Goal: Information Seeking & Learning: Find specific fact

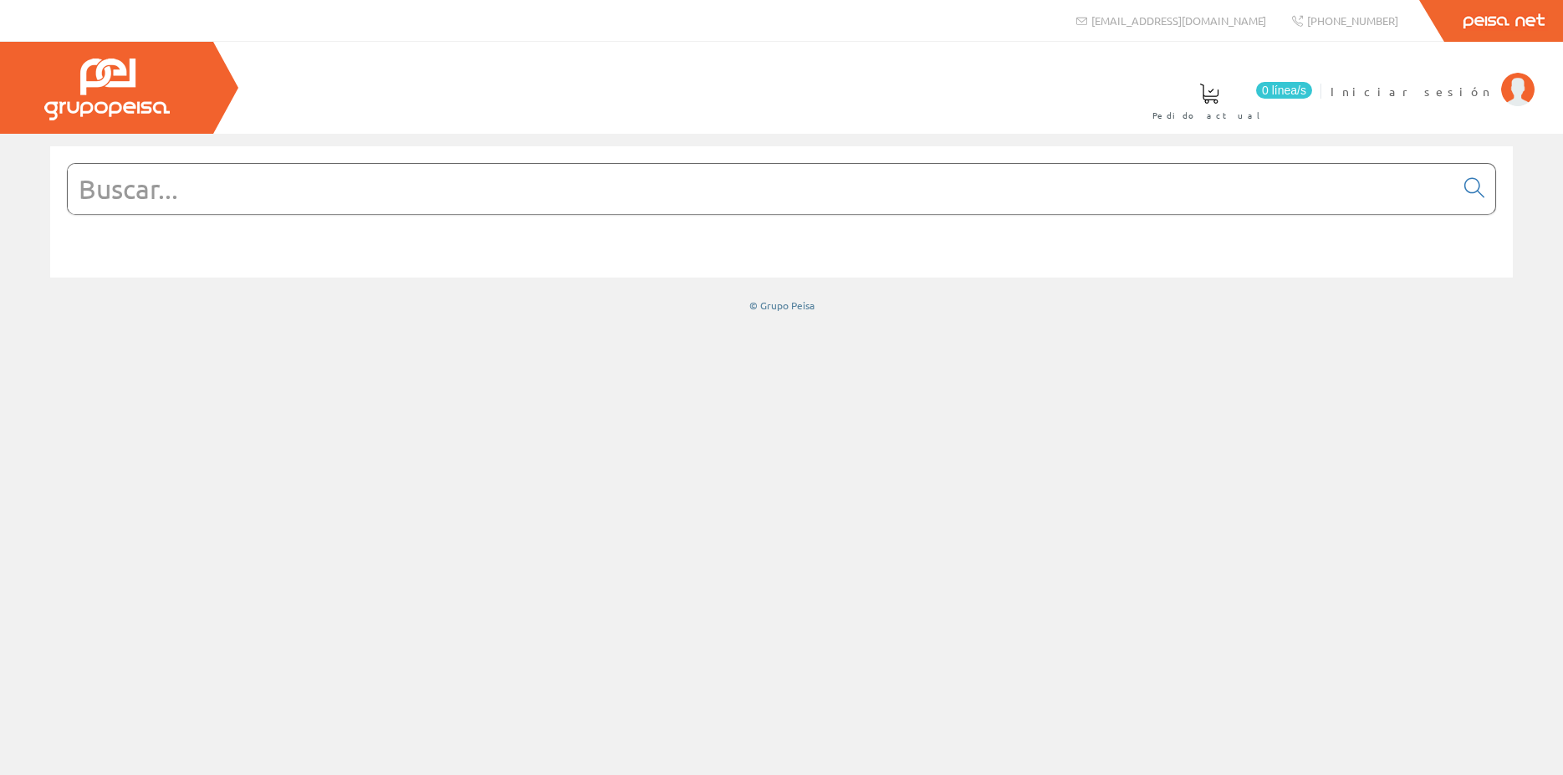
click at [1522, 83] on img at bounding box center [1517, 89] width 33 height 33
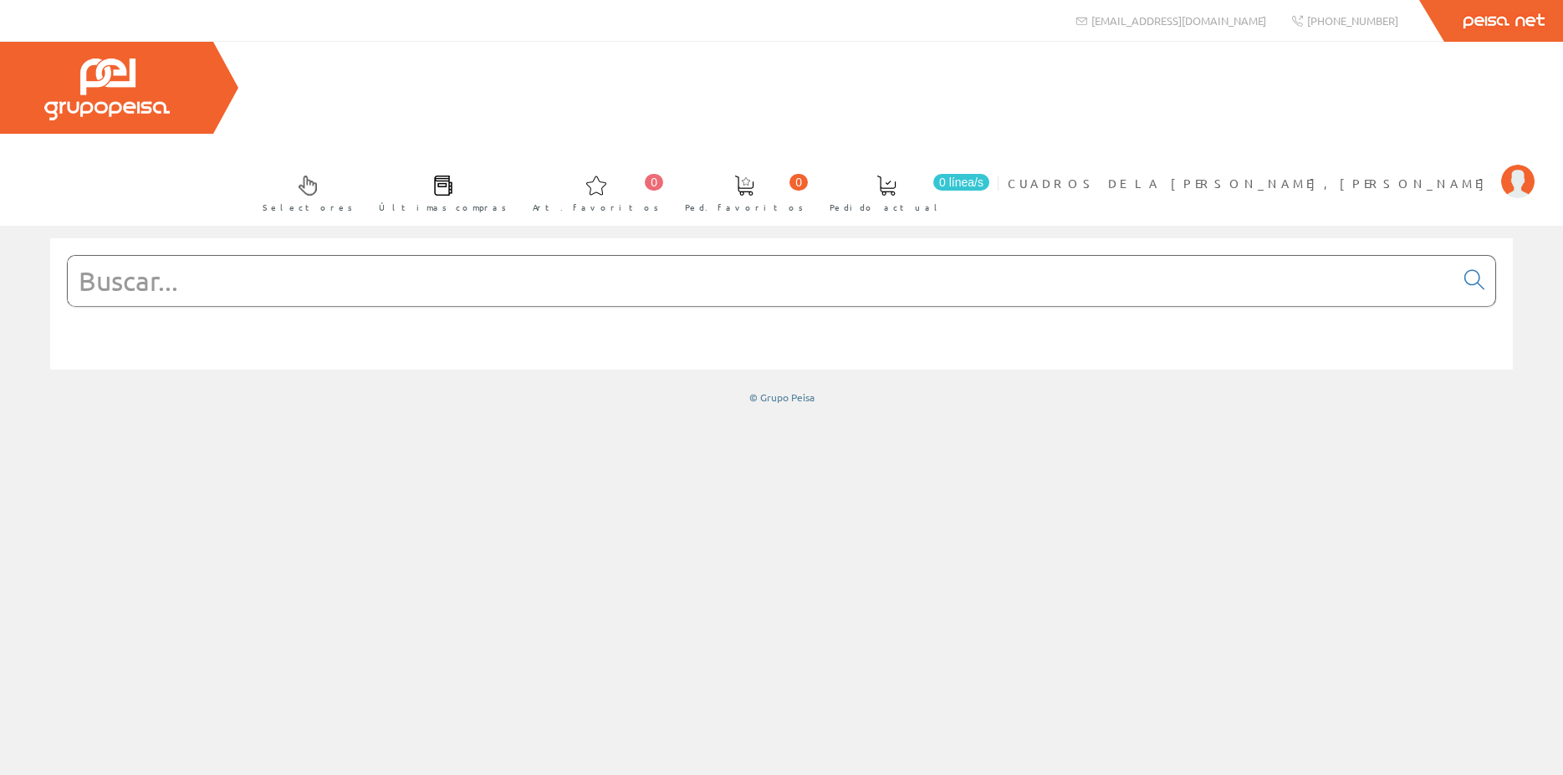
click at [454, 256] on input "text" at bounding box center [761, 281] width 1386 height 50
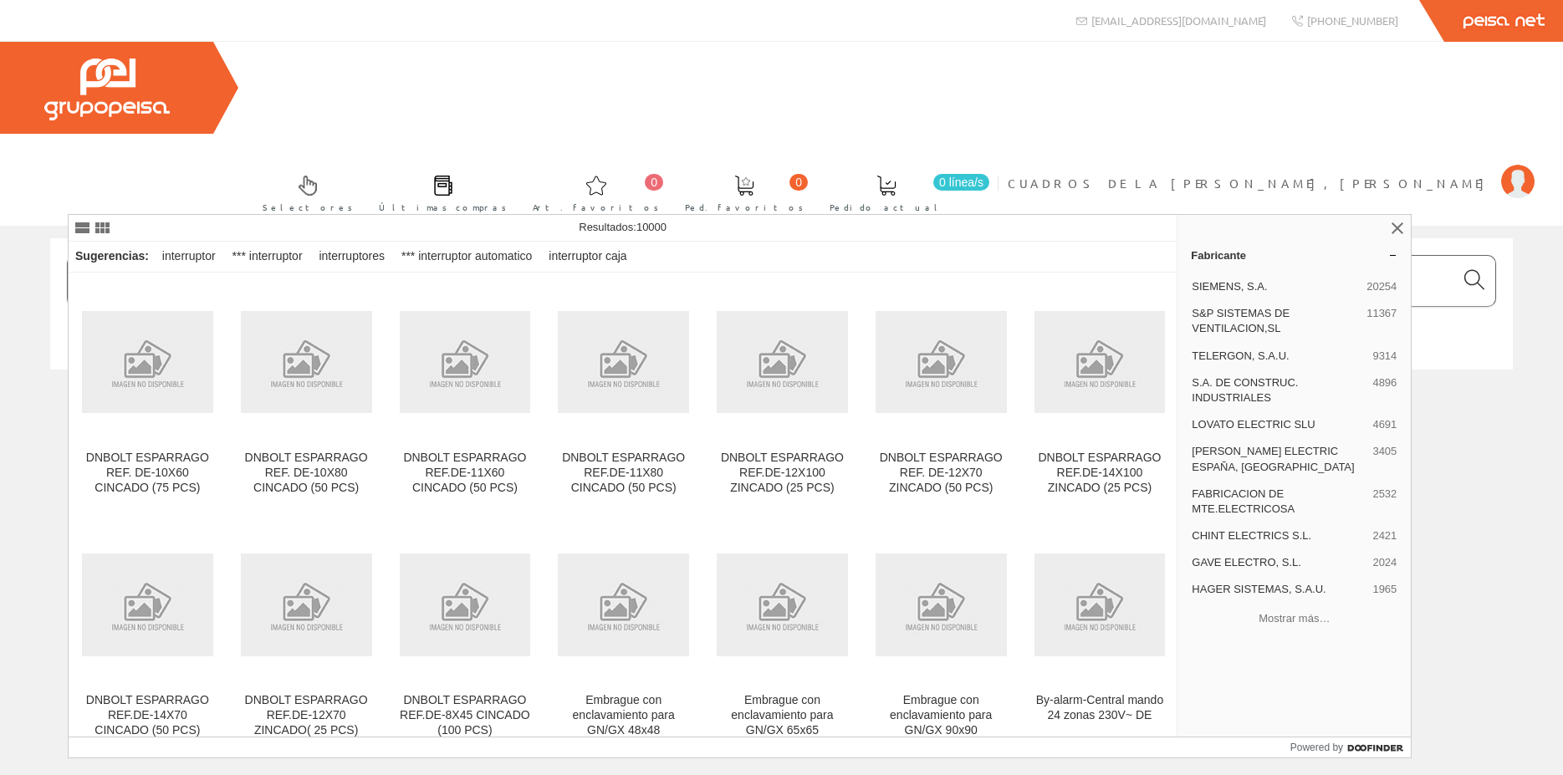
type input "iNTERRUPTOR DE TRASFERENCIA"
click at [1469, 274] on icon at bounding box center [1474, 280] width 20 height 12
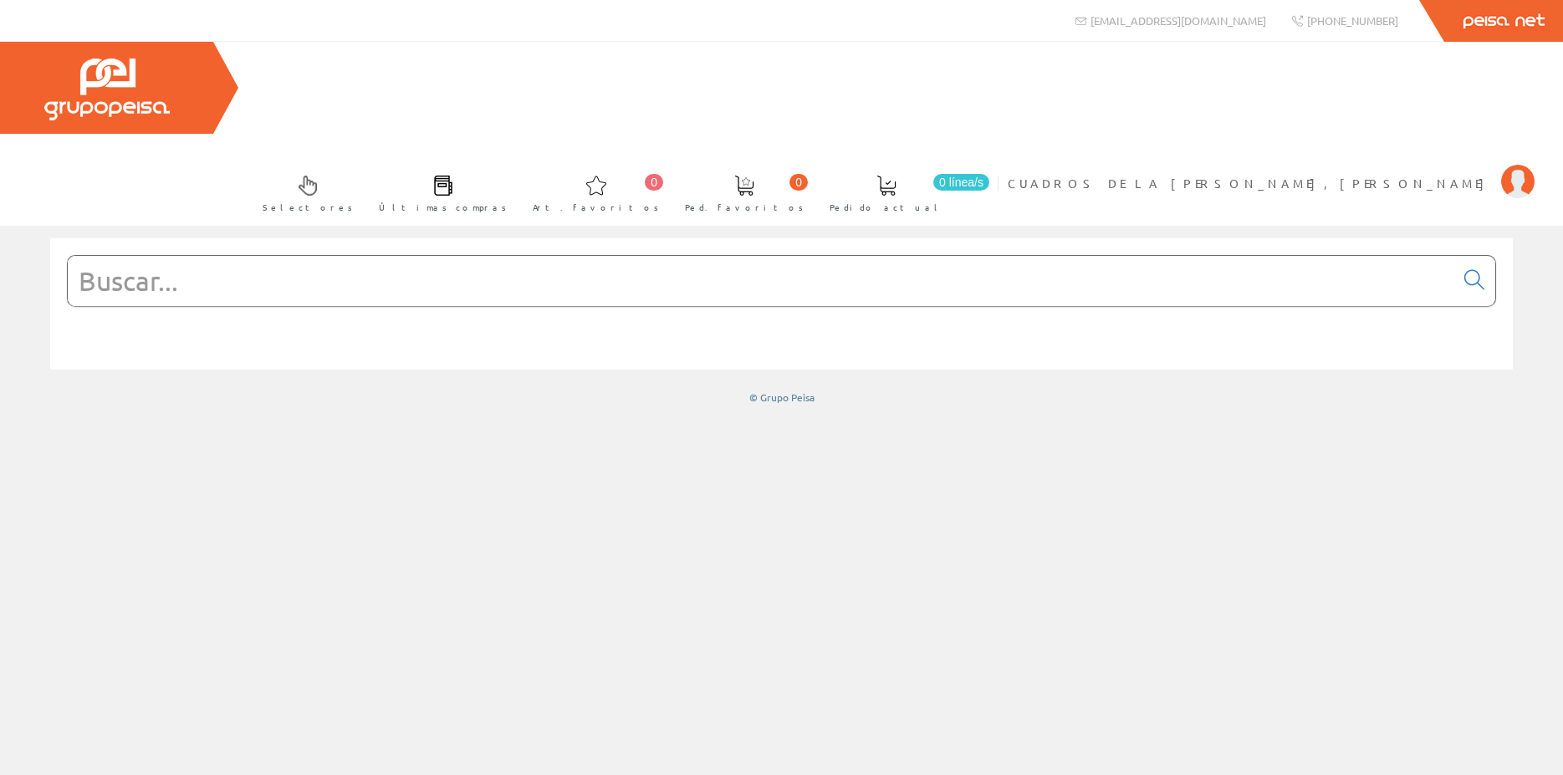
click at [225, 256] on input "text" at bounding box center [761, 281] width 1386 height 50
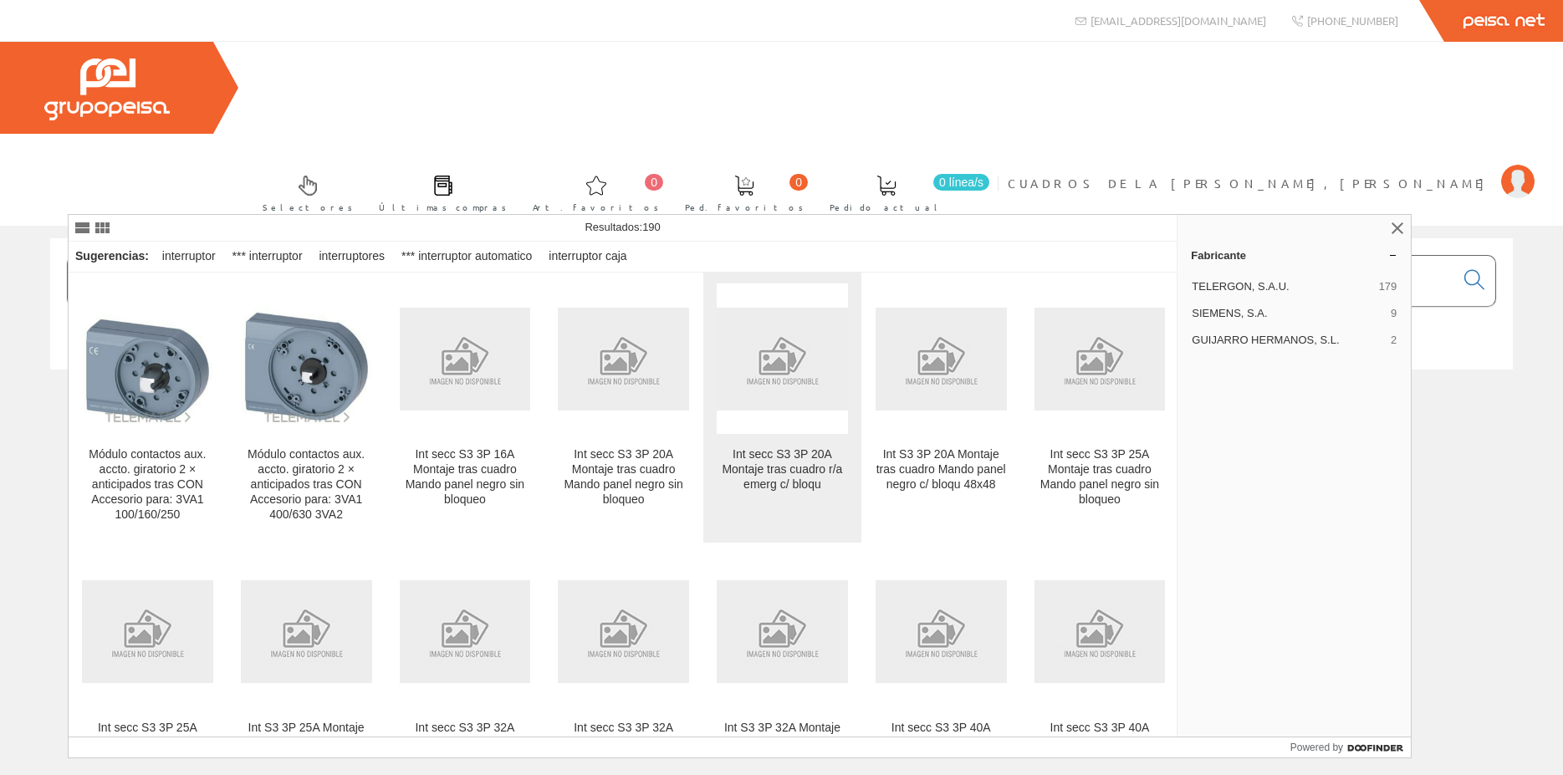
scroll to position [803, 0]
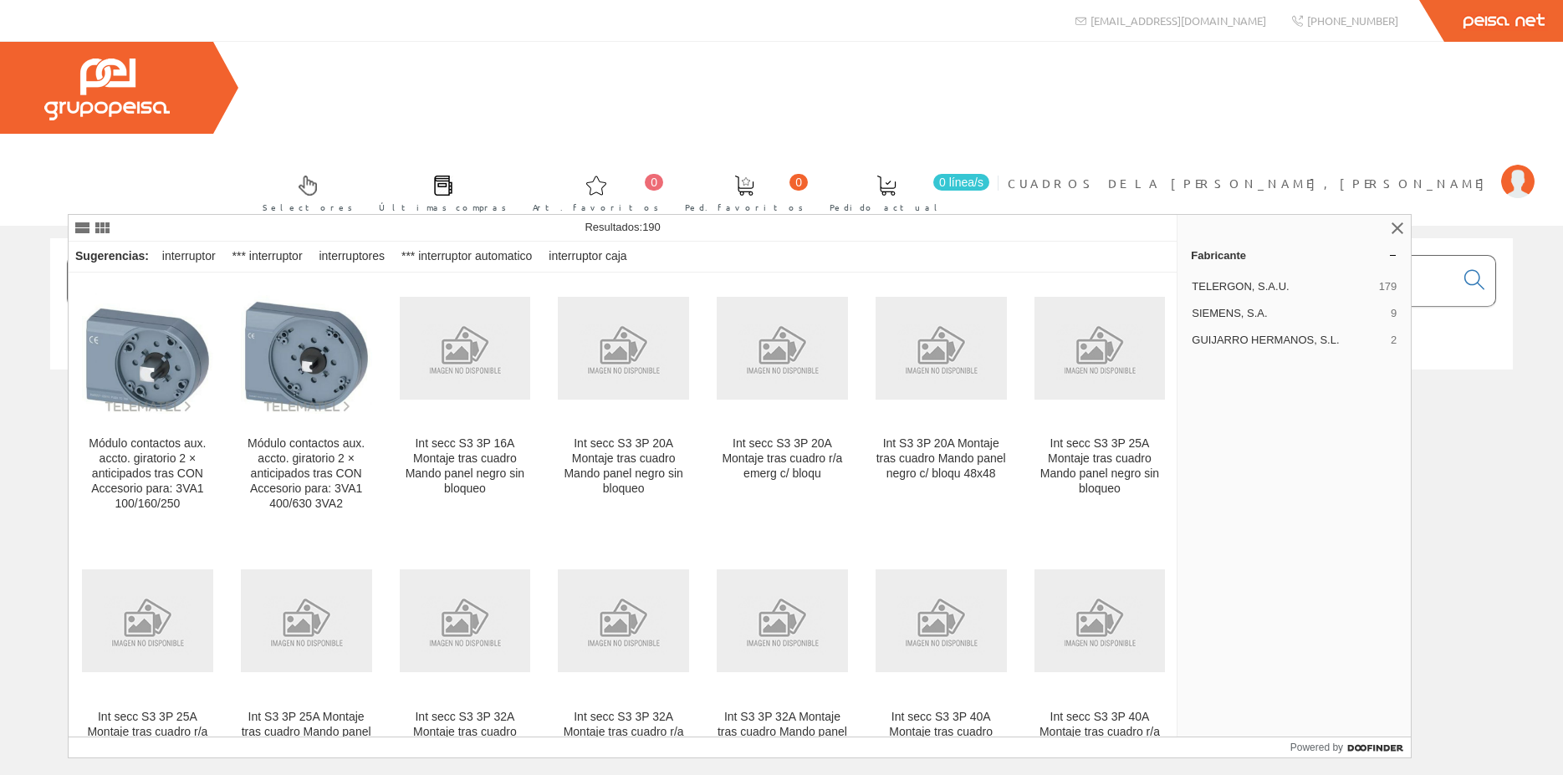
click at [382, 256] on input "INTERRUPTOR DE TRAS" at bounding box center [761, 281] width 1386 height 50
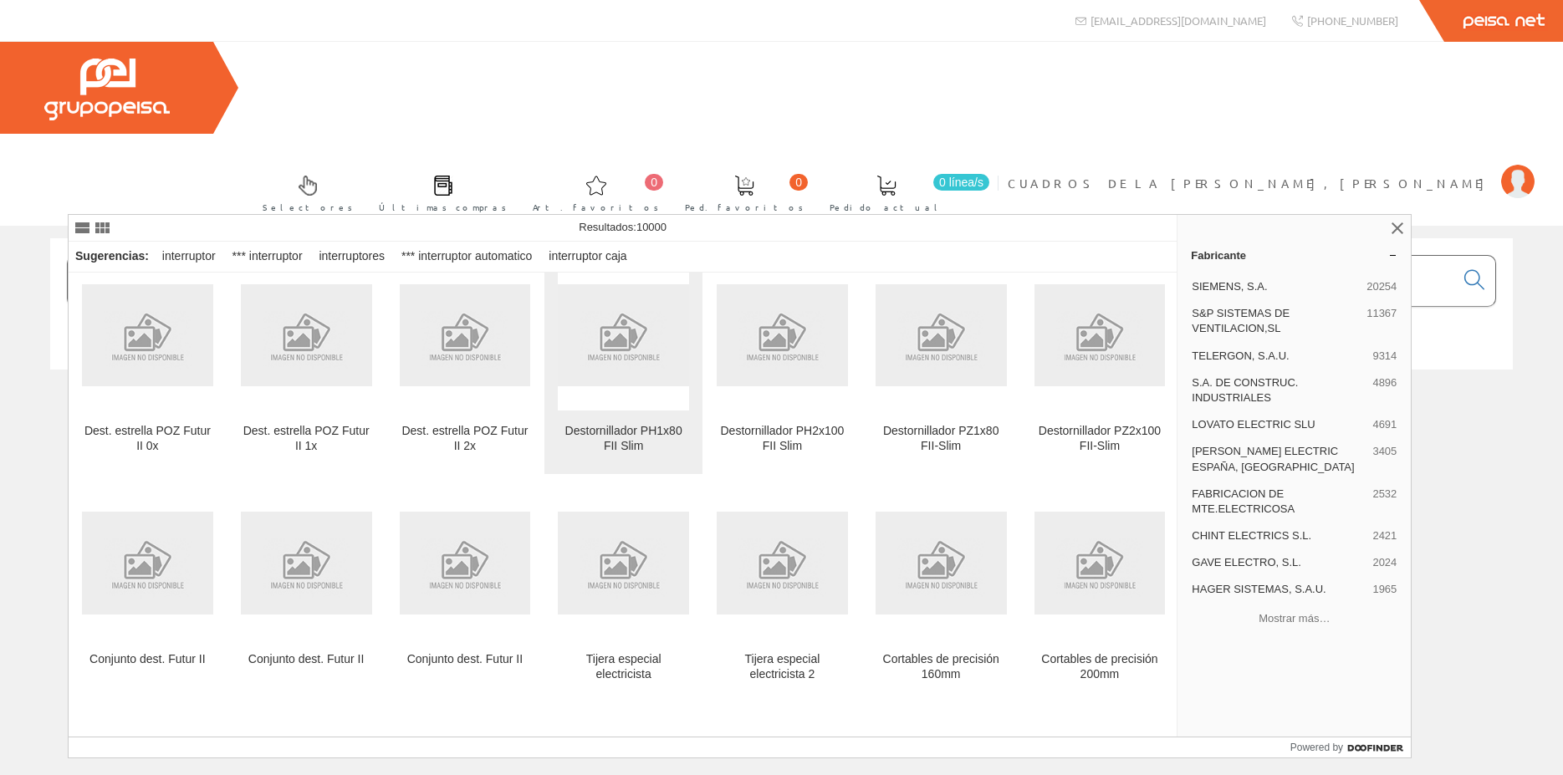
scroll to position [3852, 0]
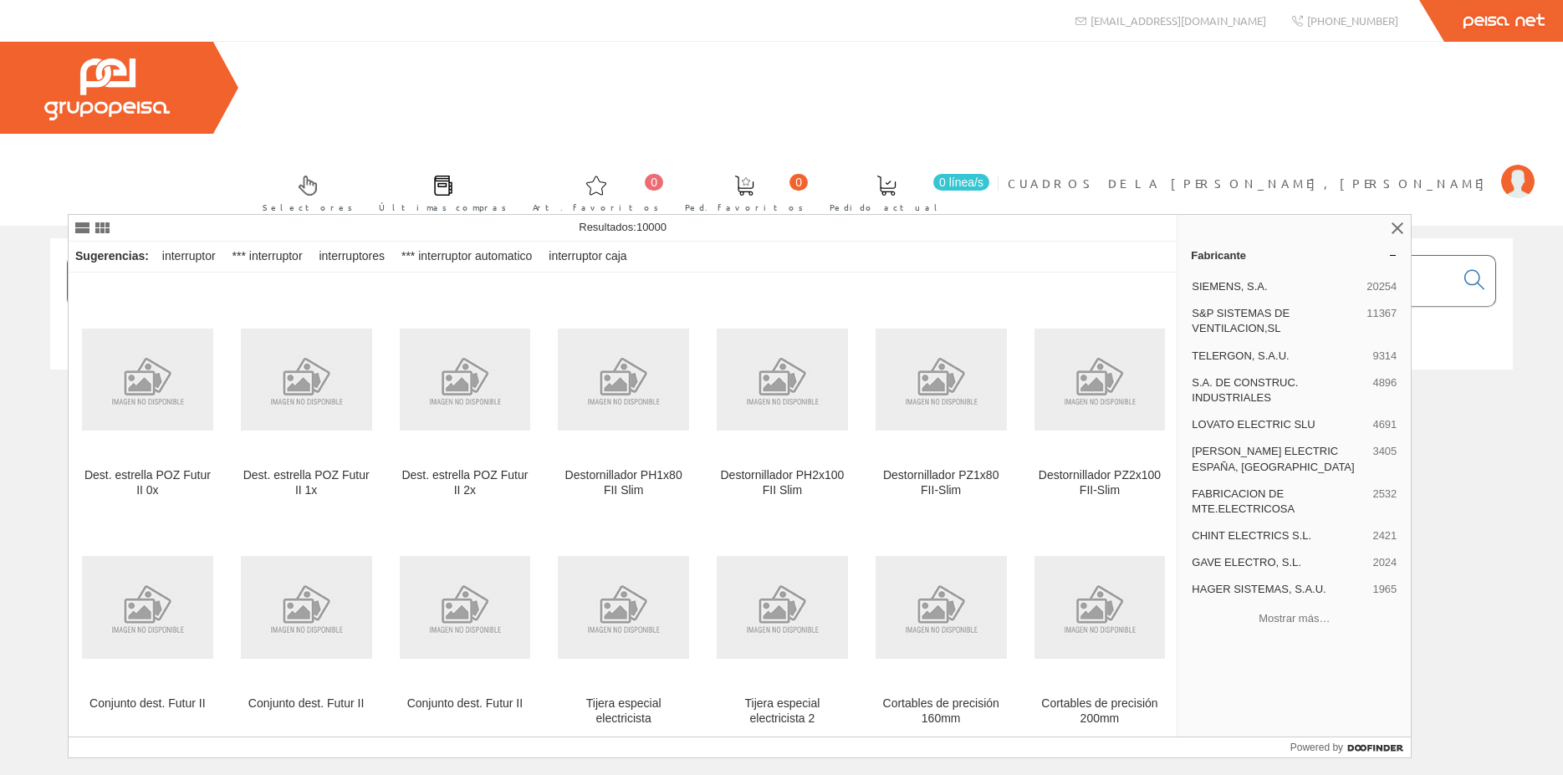
click at [535, 256] on input "iNTERRUPTOR DE TRASFERENCIA" at bounding box center [761, 281] width 1386 height 50
type input "iNTERRUPTOR DE TRASFERENCIA"
click at [1336, 558] on span "GAVE ELECTRO, S.L." at bounding box center [1278, 562] width 174 height 15
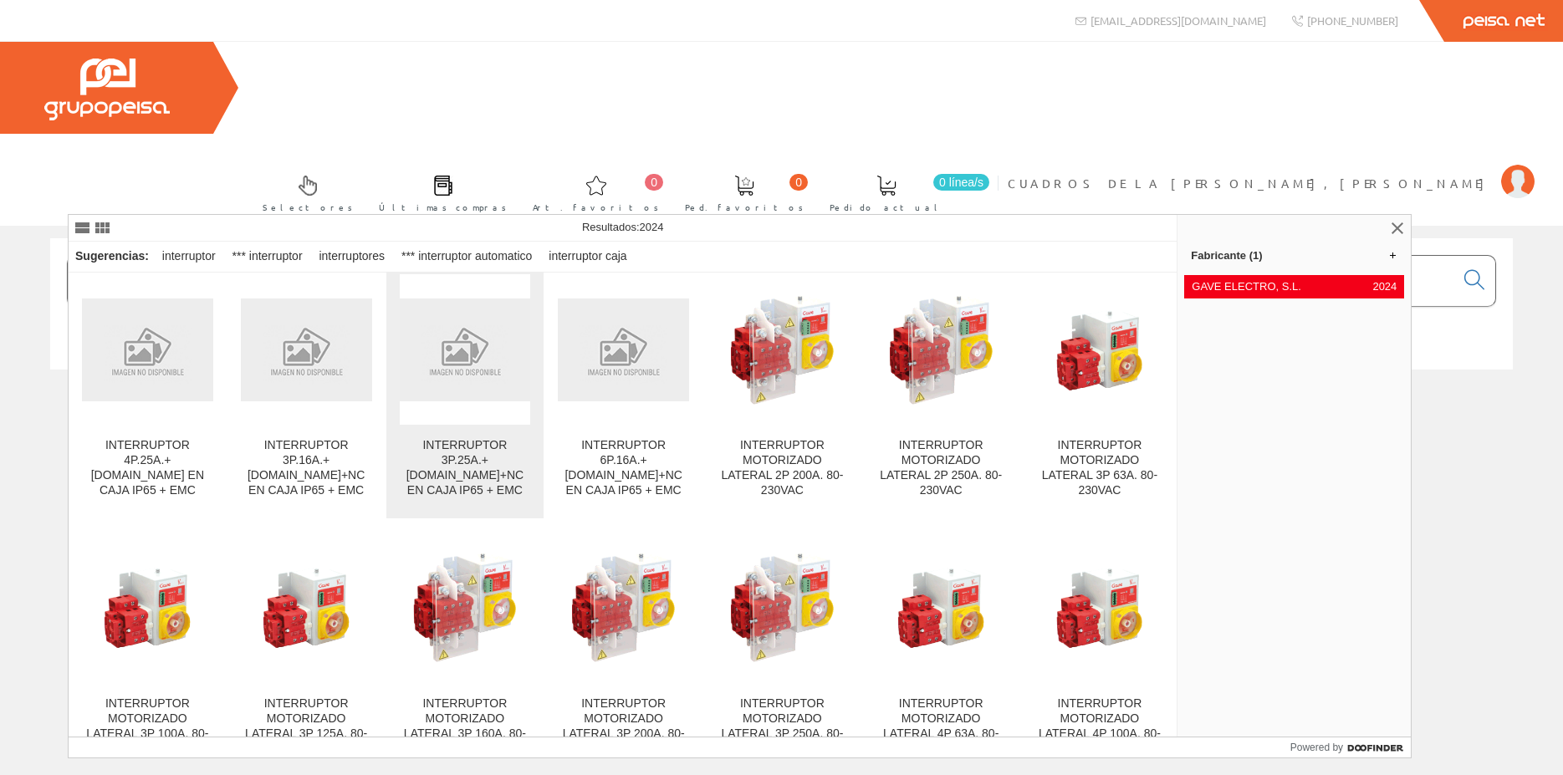
scroll to position [13805, 0]
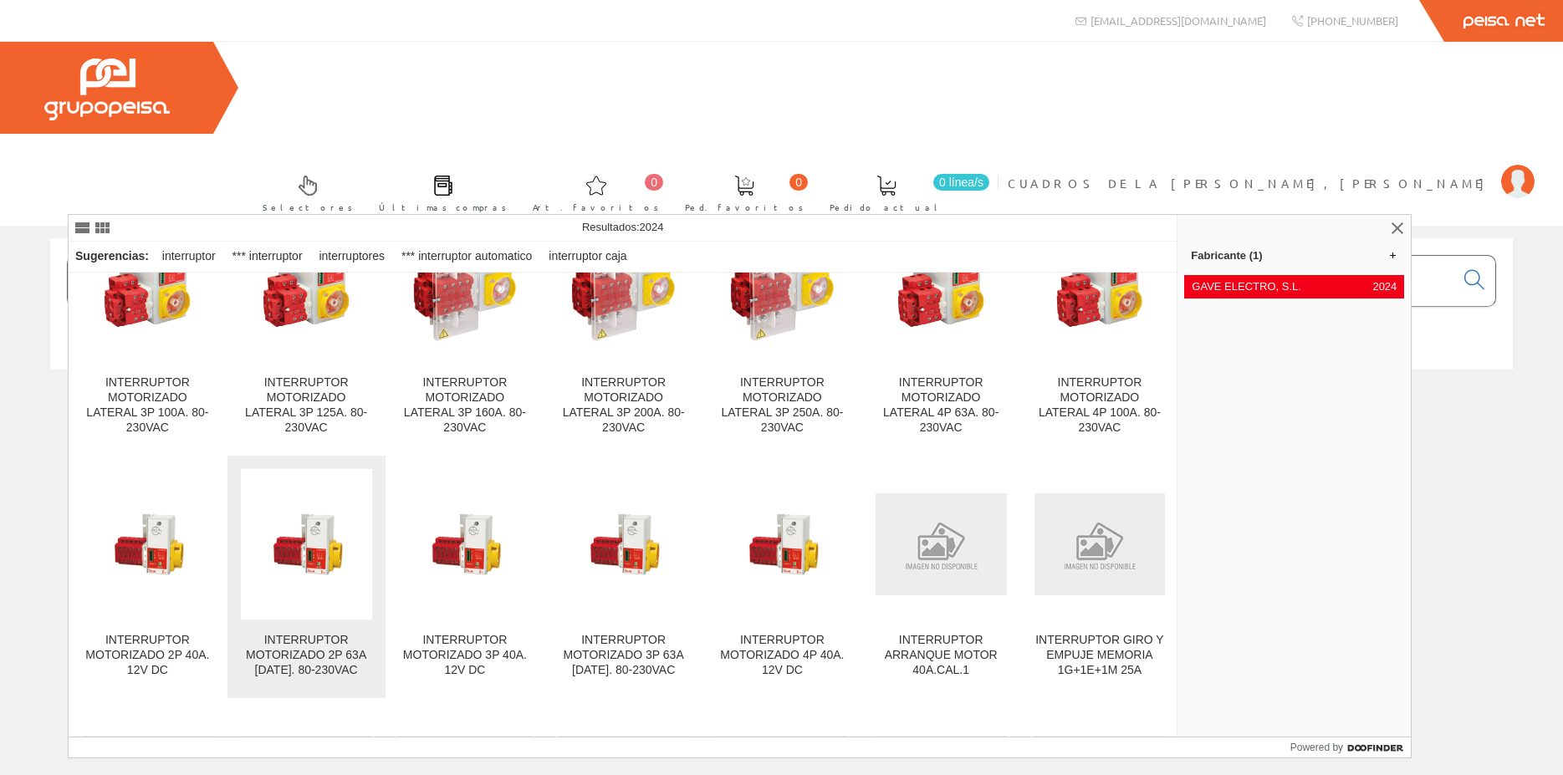
click at [322, 633] on div "INTERRUPTOR MOTORIZADO 2P 63A AC1. 80-230VAC" at bounding box center [306, 655] width 131 height 45
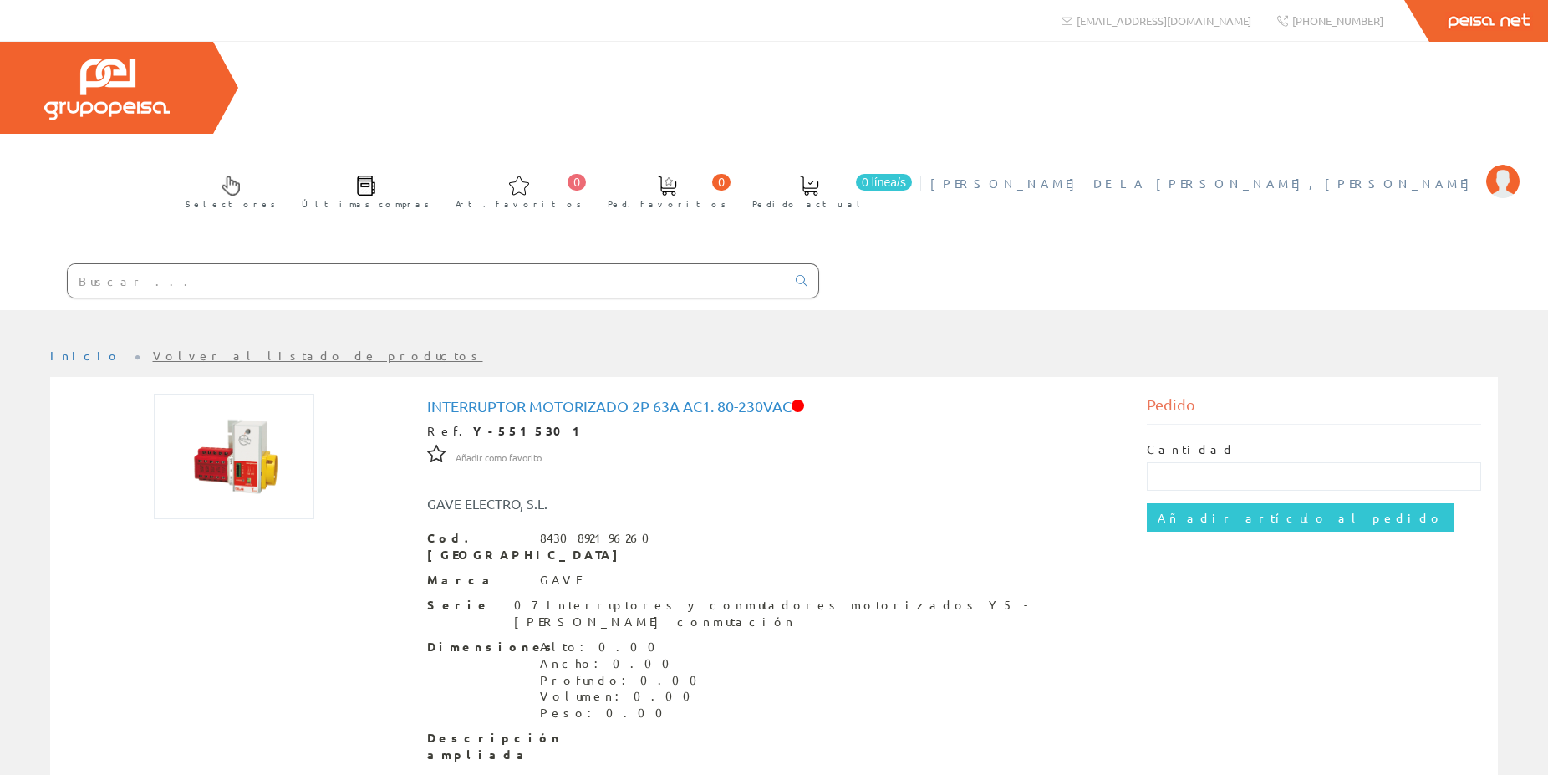
click at [1514, 165] on img at bounding box center [1502, 181] width 33 height 33
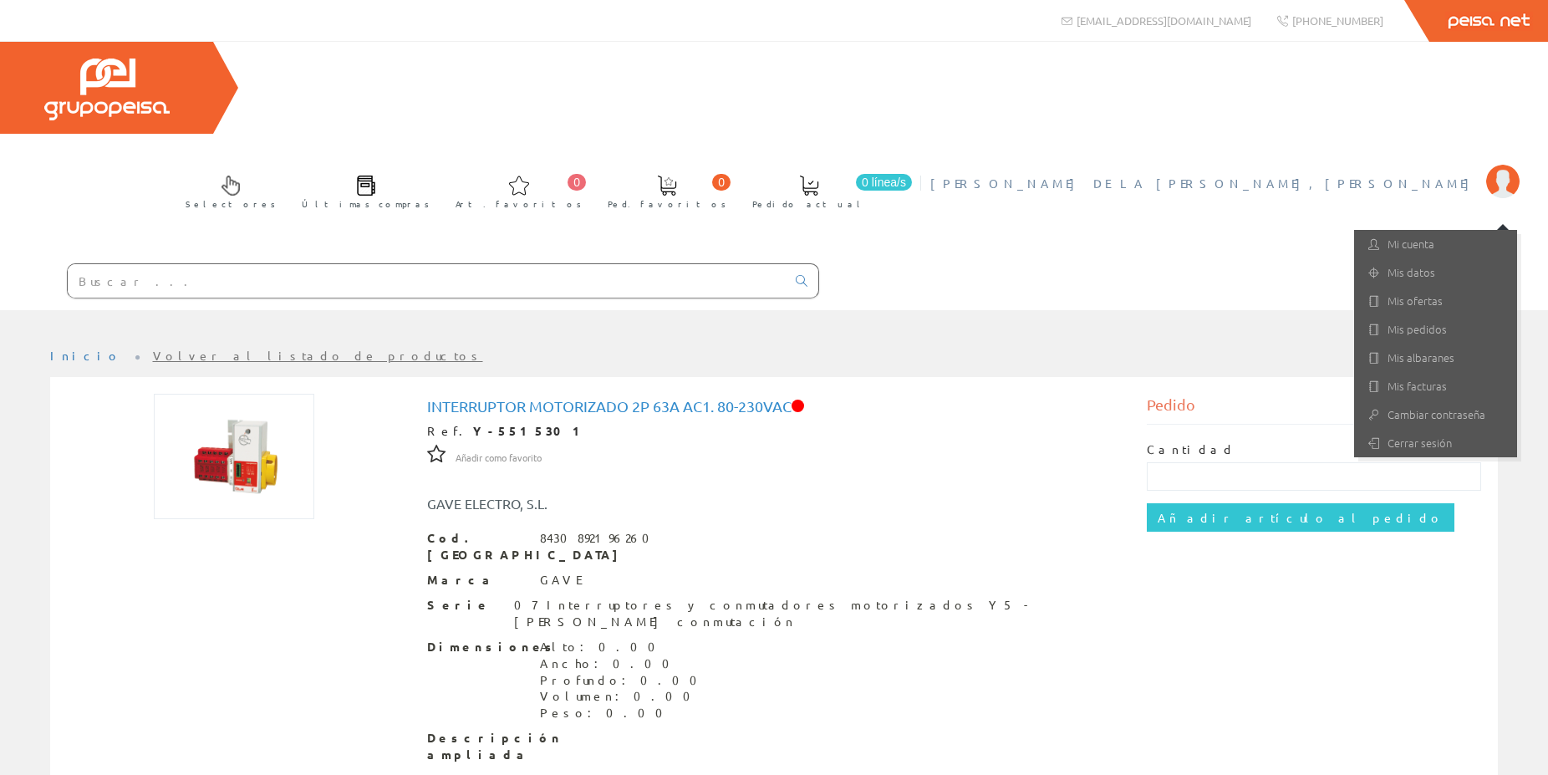
click at [536, 253] on div at bounding box center [409, 281] width 819 height 57
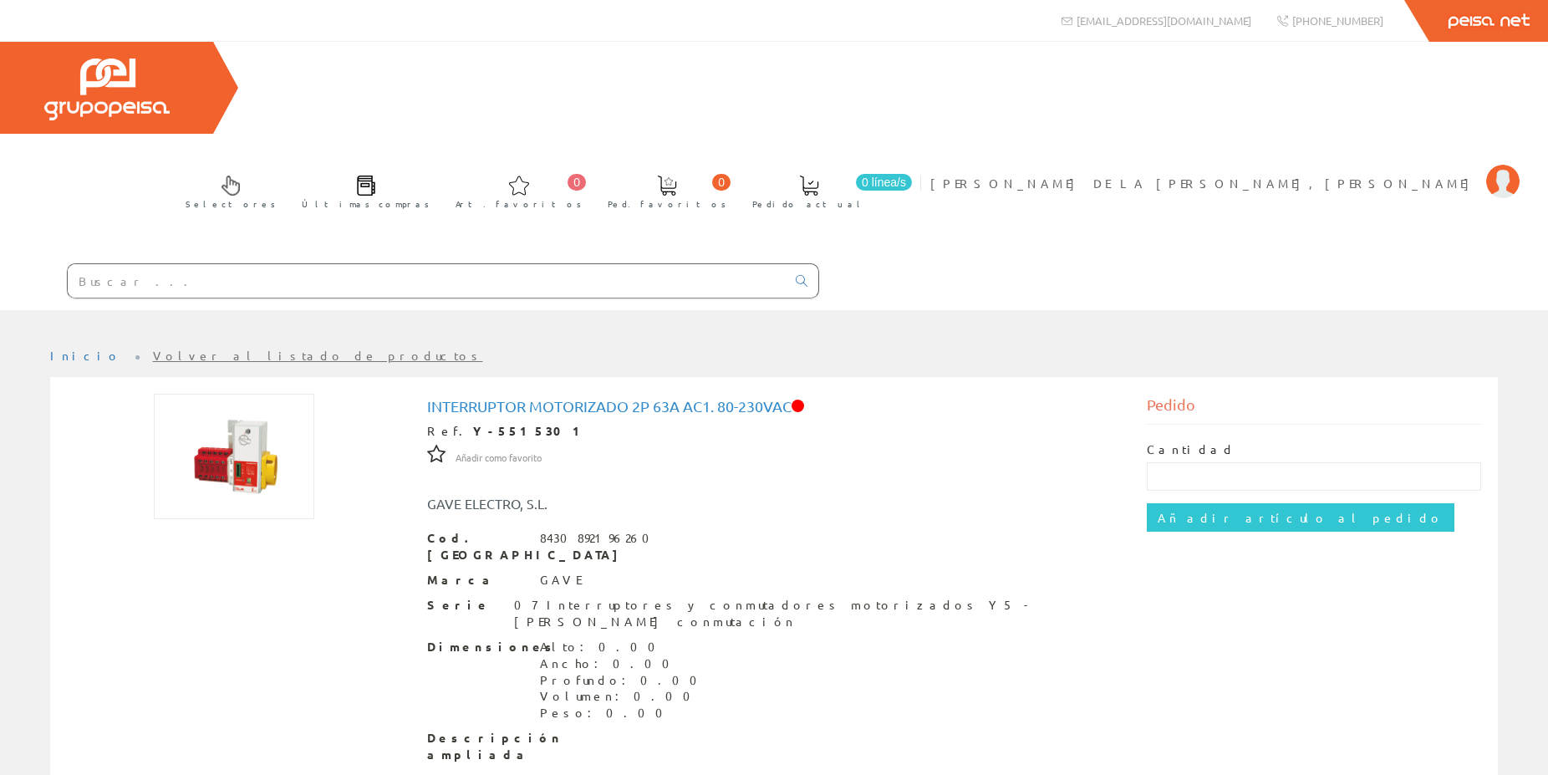
click at [537, 264] on input "text" at bounding box center [427, 280] width 718 height 33
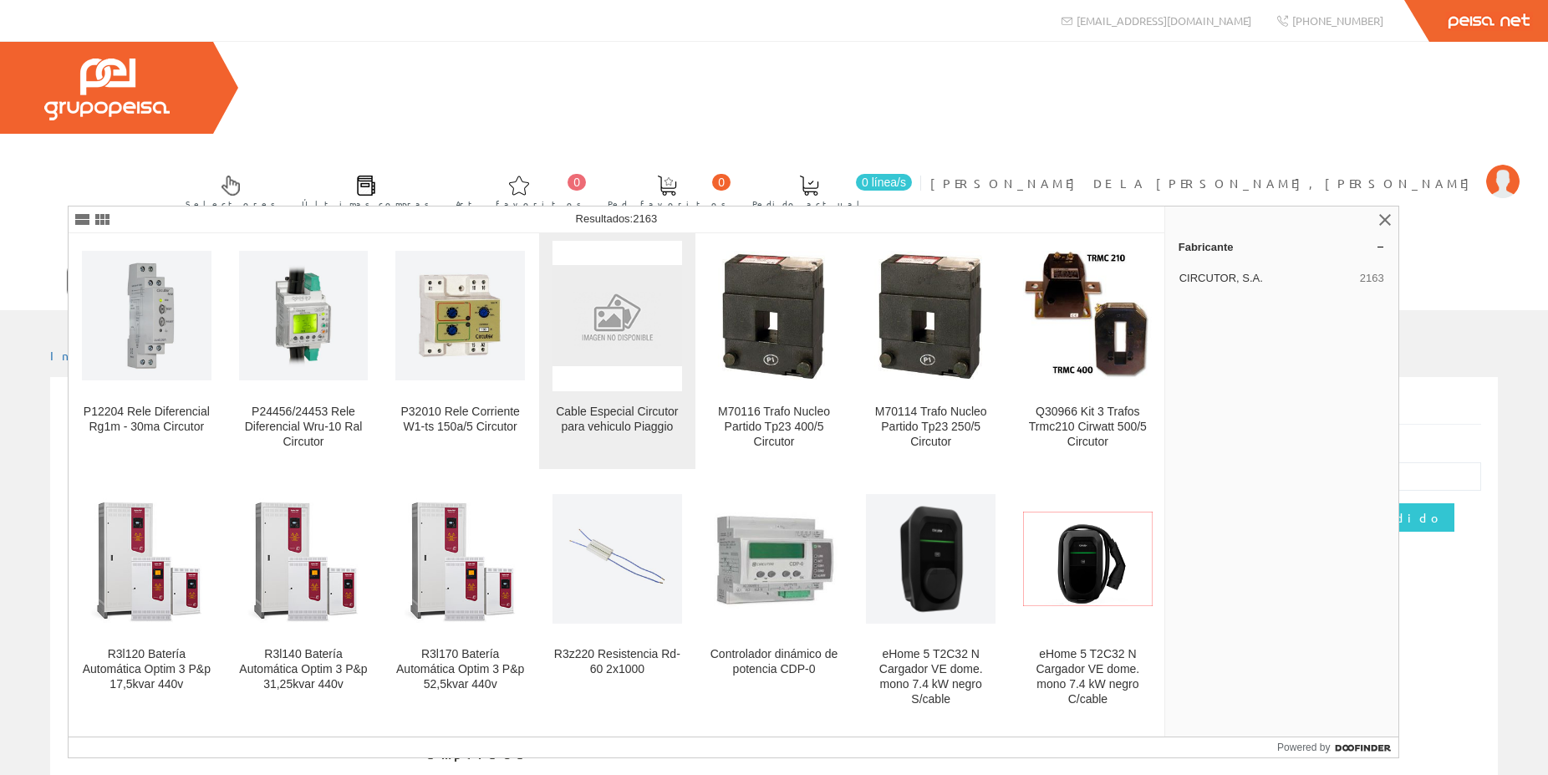
scroll to position [1124, 0]
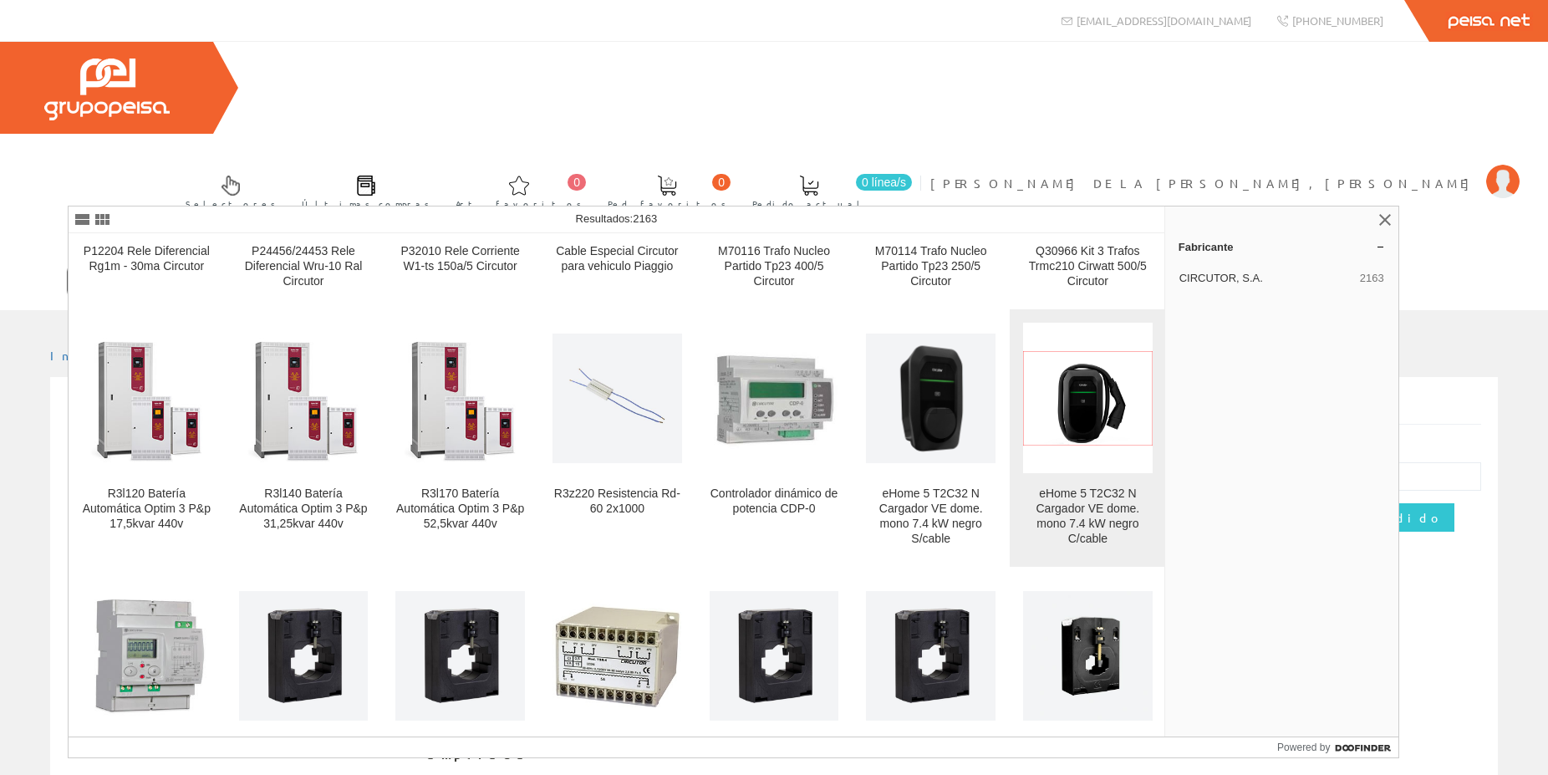
type input "CIRCUTOR"
click at [1114, 514] on div "eHome 5 T2C32 N Cargador VE dome. mono 7.4 kW negro C/cable" at bounding box center [1088, 517] width 130 height 60
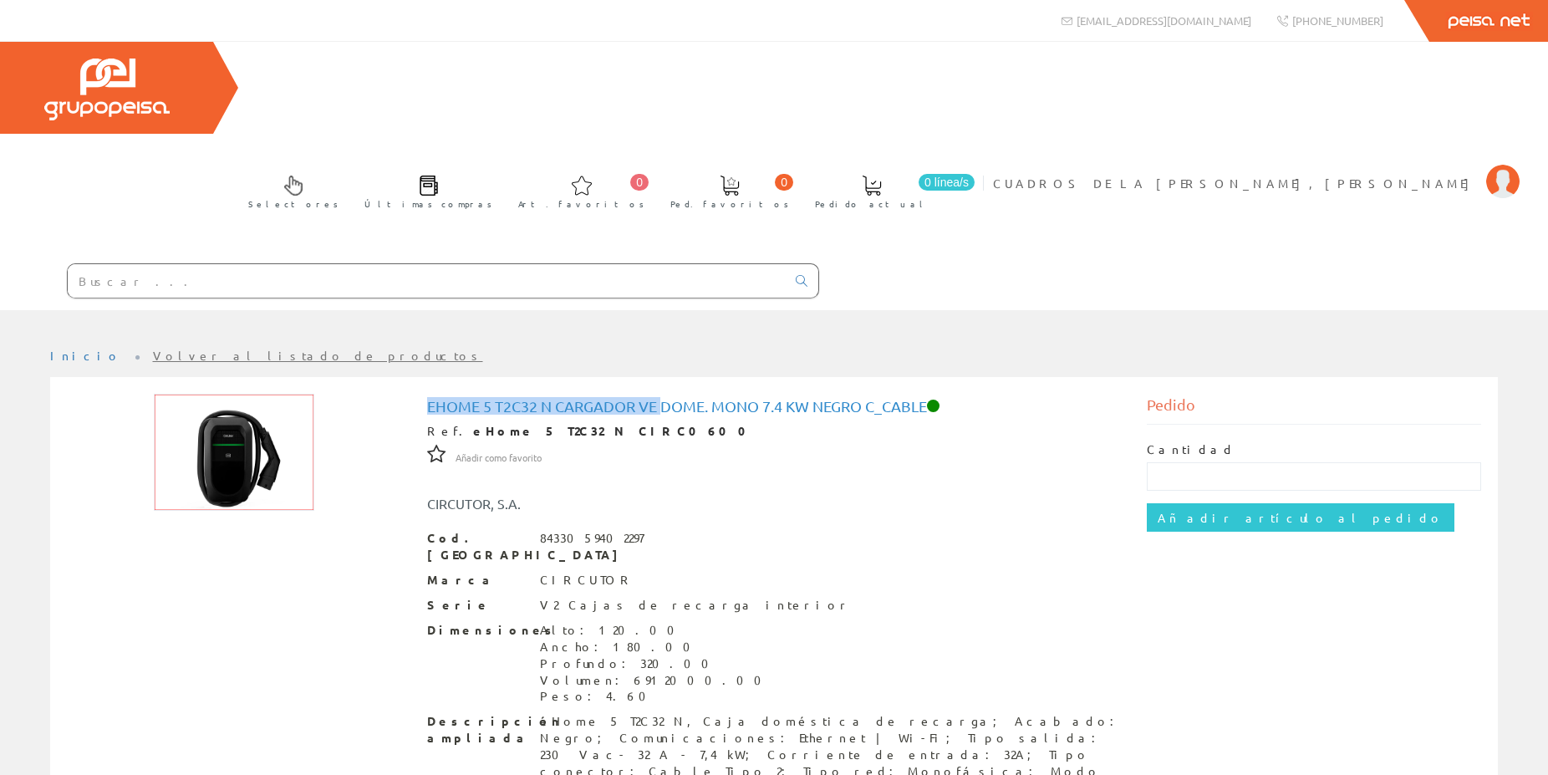
drag, startPoint x: 429, startPoint y: 316, endPoint x: 661, endPoint y: 324, distance: 232.5
click at [661, 398] on div "eHome 5 T2C32 N Cargador VE dome. mono 7.4 kW negro C_cable Ref. eHome 5 T2C32 …" at bounding box center [774, 681] width 695 height 566
copy h1 "eHome 5 T2C32 N Cargador VE"
